Goal: Task Accomplishment & Management: Complete application form

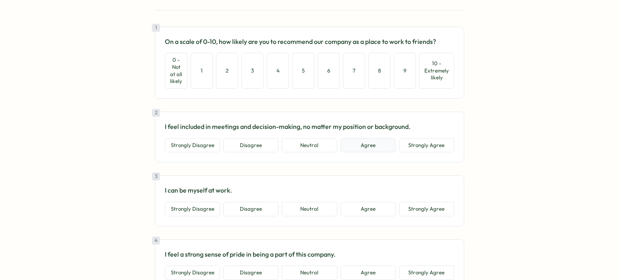
scroll to position [81, 0]
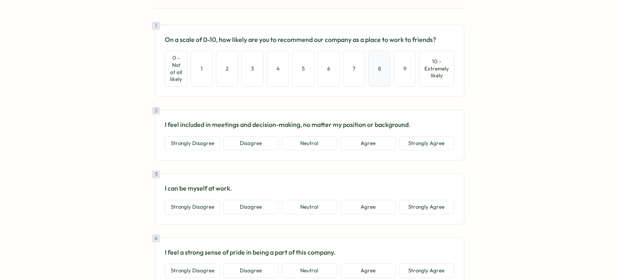
click at [383, 59] on button "8" at bounding box center [379, 68] width 22 height 35
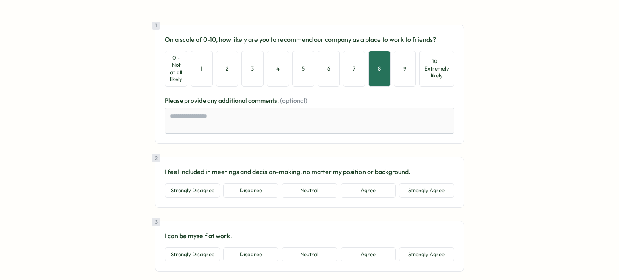
click at [551, 109] on section "Go to home Go to home Survey from Tractable Employee Survey Sent by: [PERSON_NA…" at bounding box center [309, 140] width 619 height 280
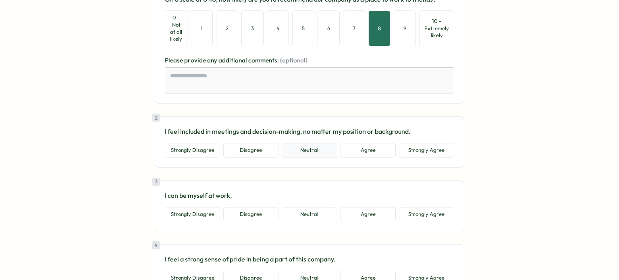
click at [315, 150] on button "Neutral" at bounding box center [309, 150] width 55 height 15
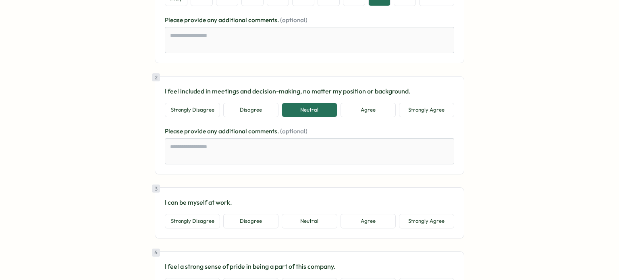
scroll to position [242, 0]
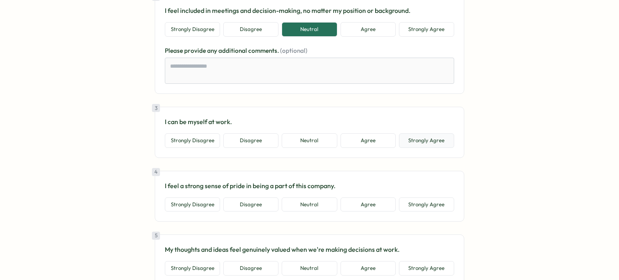
click at [425, 141] on button "Strongly Agree" at bounding box center [426, 140] width 55 height 15
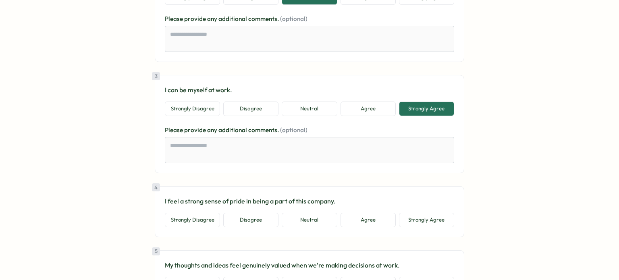
scroll to position [322, 0]
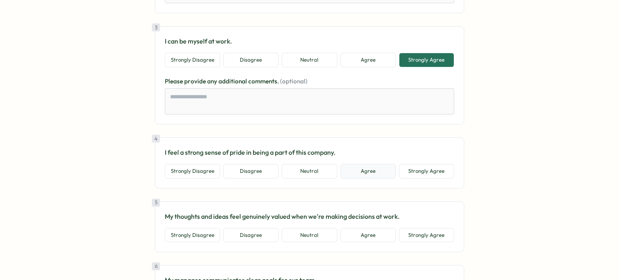
click at [388, 174] on button "Agree" at bounding box center [368, 171] width 55 height 15
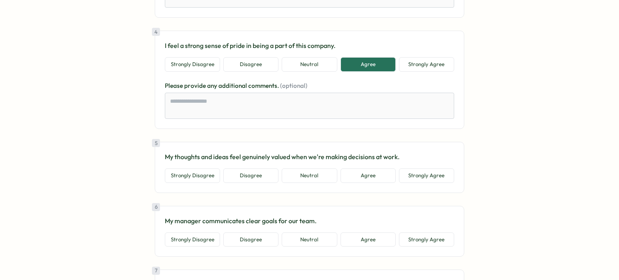
scroll to position [443, 0]
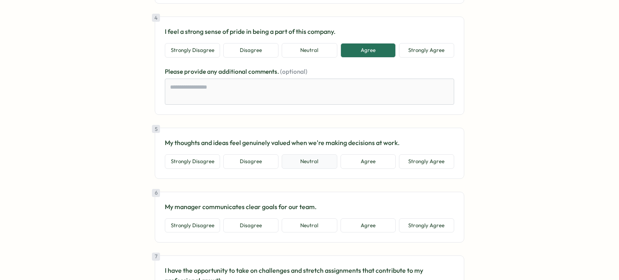
click at [321, 156] on button "Neutral" at bounding box center [309, 161] width 55 height 15
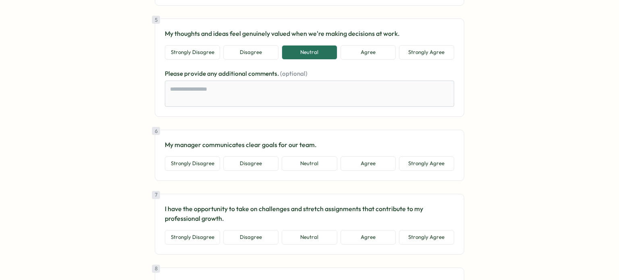
scroll to position [564, 0]
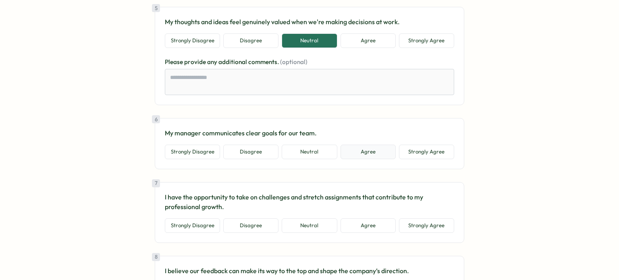
click at [374, 148] on button "Agree" at bounding box center [368, 152] width 55 height 15
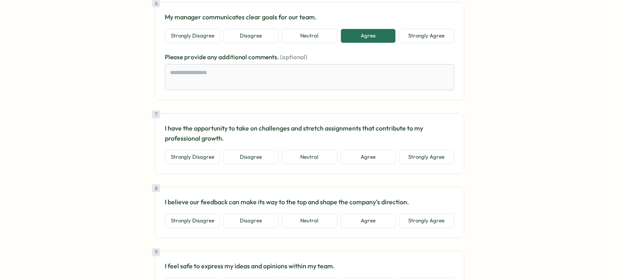
scroll to position [685, 0]
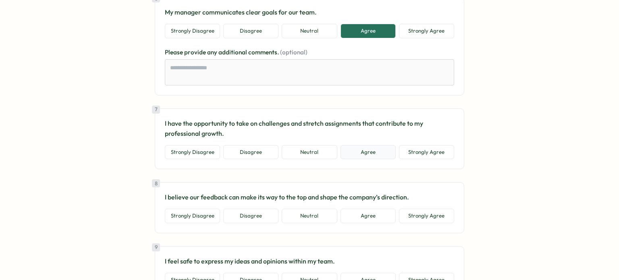
click at [374, 145] on button "Agree" at bounding box center [368, 152] width 55 height 15
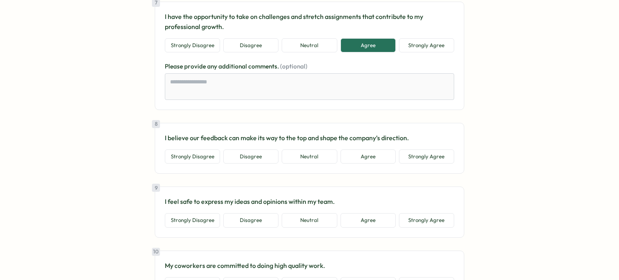
scroll to position [806, 0]
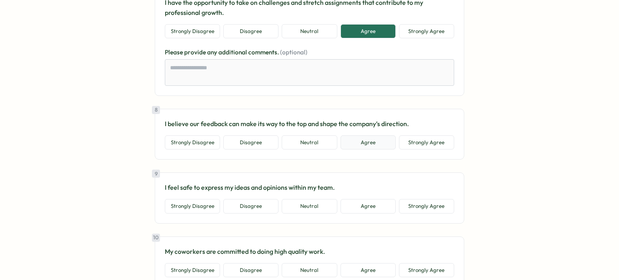
click at [361, 141] on button "Agree" at bounding box center [368, 142] width 55 height 15
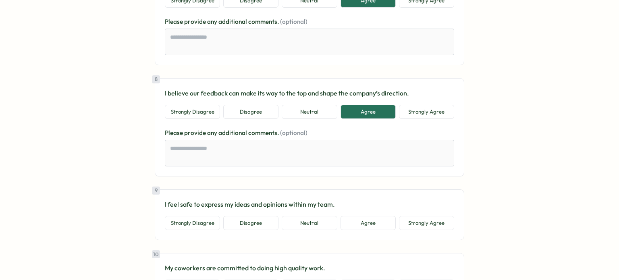
scroll to position [887, 0]
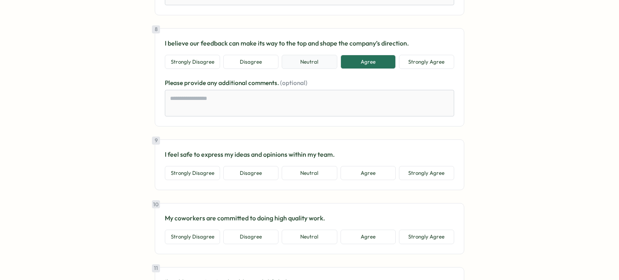
click at [321, 62] on button "Neutral" at bounding box center [309, 62] width 55 height 15
click at [380, 172] on button "Agree" at bounding box center [368, 173] width 55 height 15
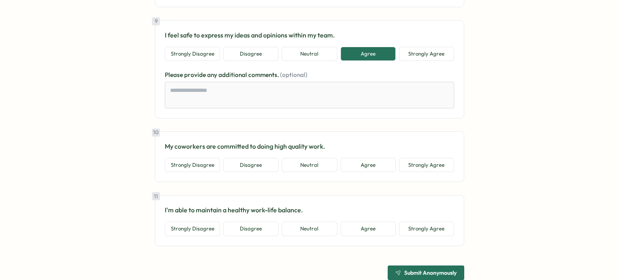
scroll to position [1007, 0]
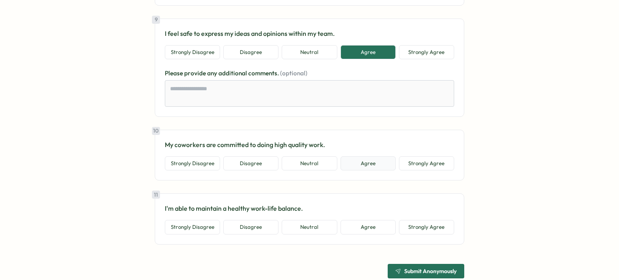
click at [384, 158] on button "Agree" at bounding box center [368, 163] width 55 height 15
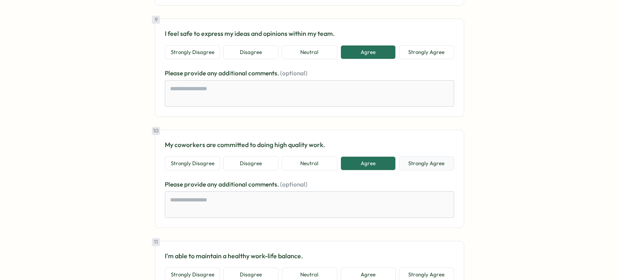
click at [427, 161] on button "Strongly Agree" at bounding box center [426, 163] width 55 height 15
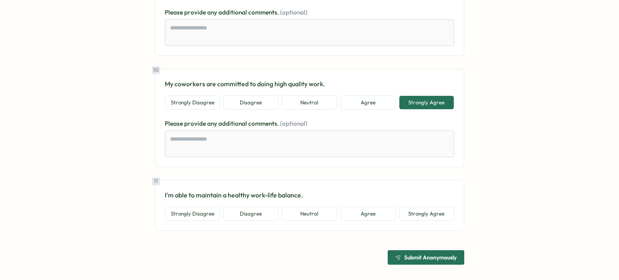
scroll to position [1069, 0]
click at [364, 208] on button "Agree" at bounding box center [368, 213] width 55 height 15
type textarea "*"
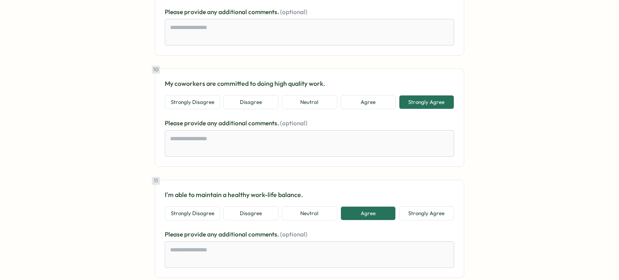
scroll to position [1116, 0]
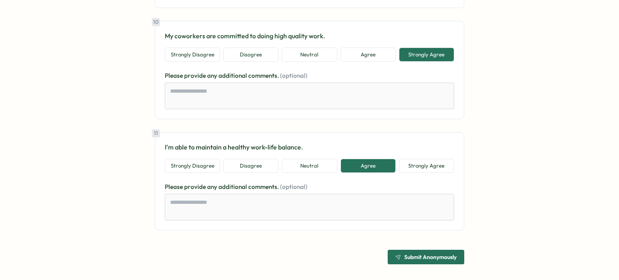
click at [409, 254] on span "Submit Anonymously" at bounding box center [430, 257] width 52 height 6
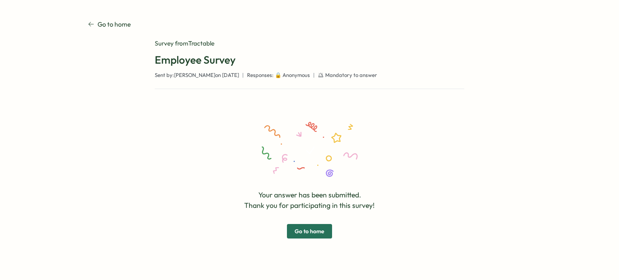
scroll to position [0, 0]
